Goal: Transaction & Acquisition: Purchase product/service

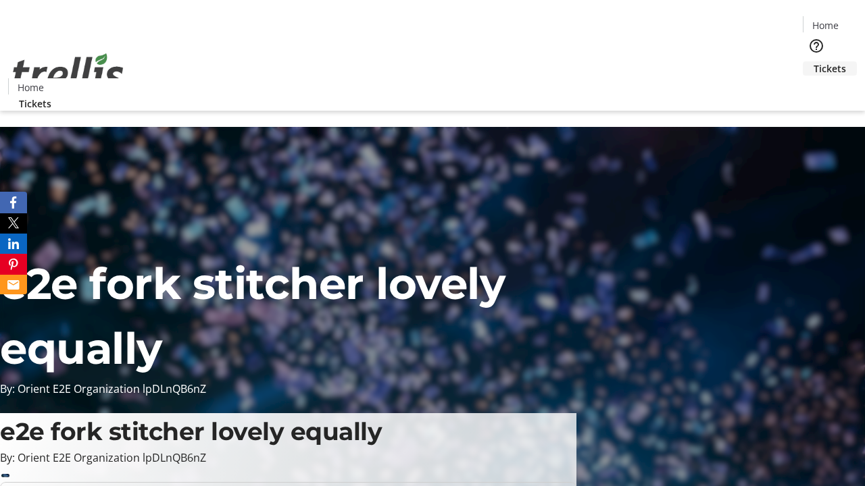
click at [813, 61] on span "Tickets" at bounding box center [829, 68] width 32 height 14
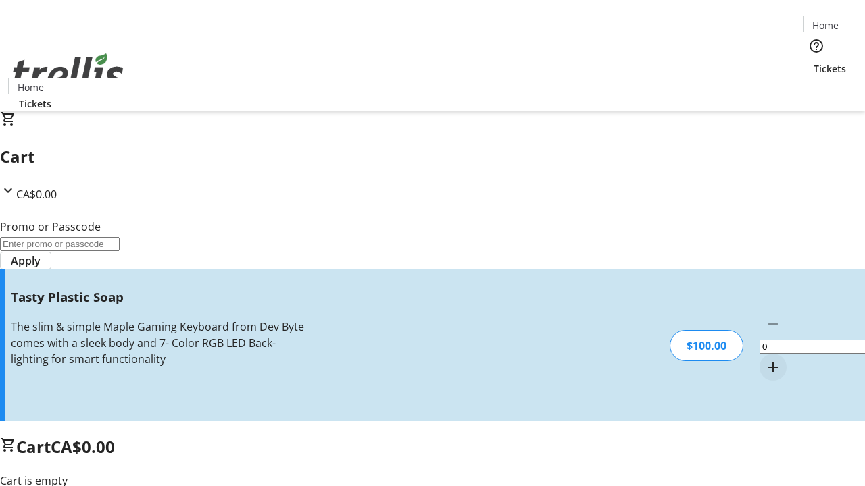
click at [765, 359] on mat-icon "Increment by one" at bounding box center [773, 367] width 16 height 16
type input "1"
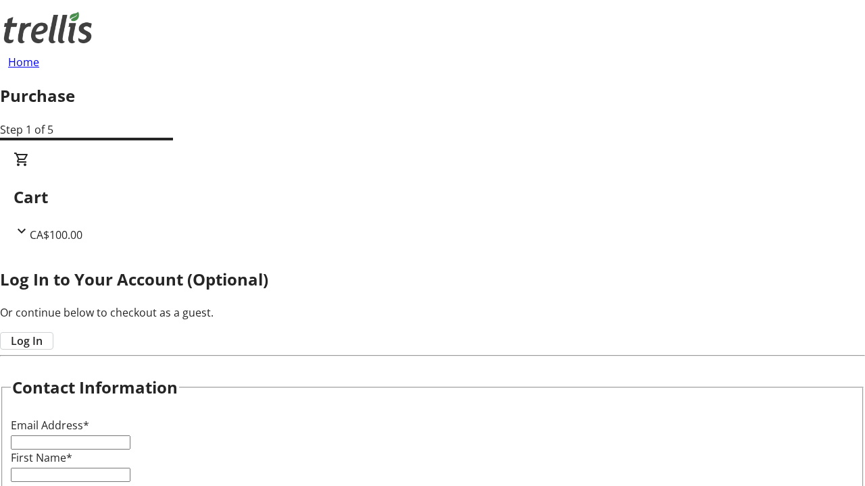
type input "FREE"
type input "[PERSON_NAME][EMAIL_ADDRESS][PERSON_NAME][DOMAIN_NAME]"
type input "[PERSON_NAME]"
